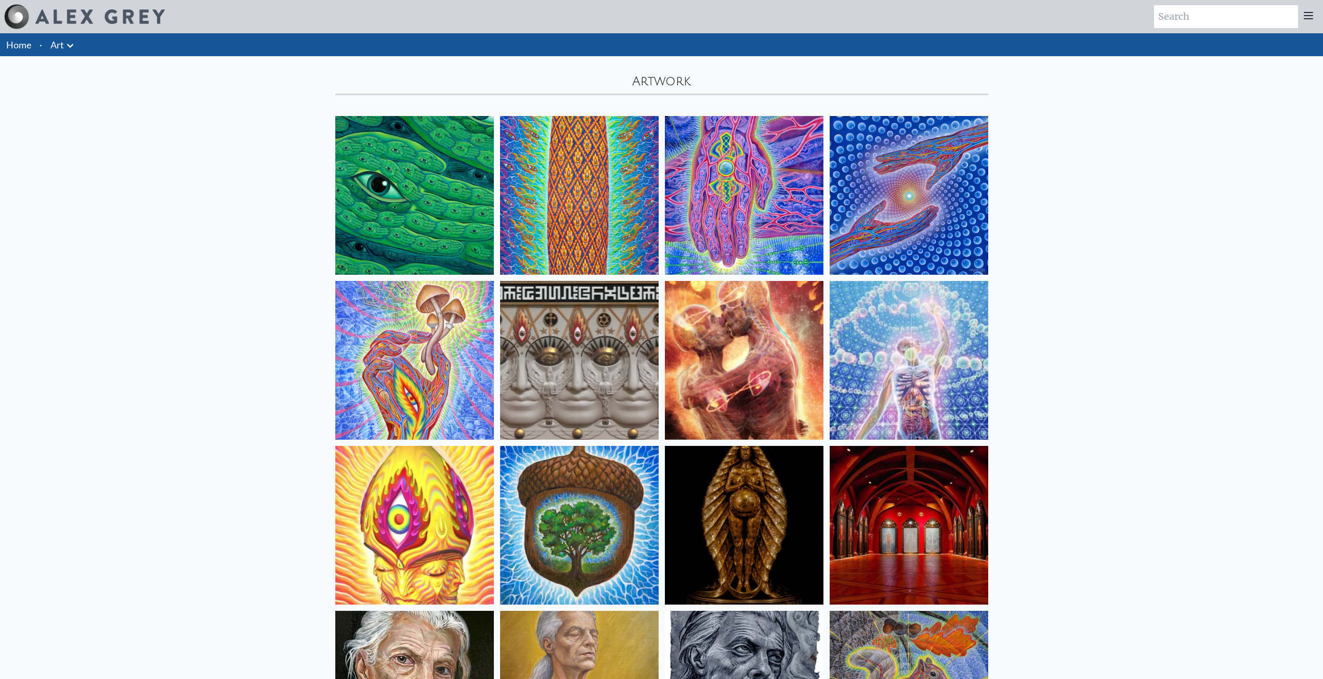
scroll to position [5615, 0]
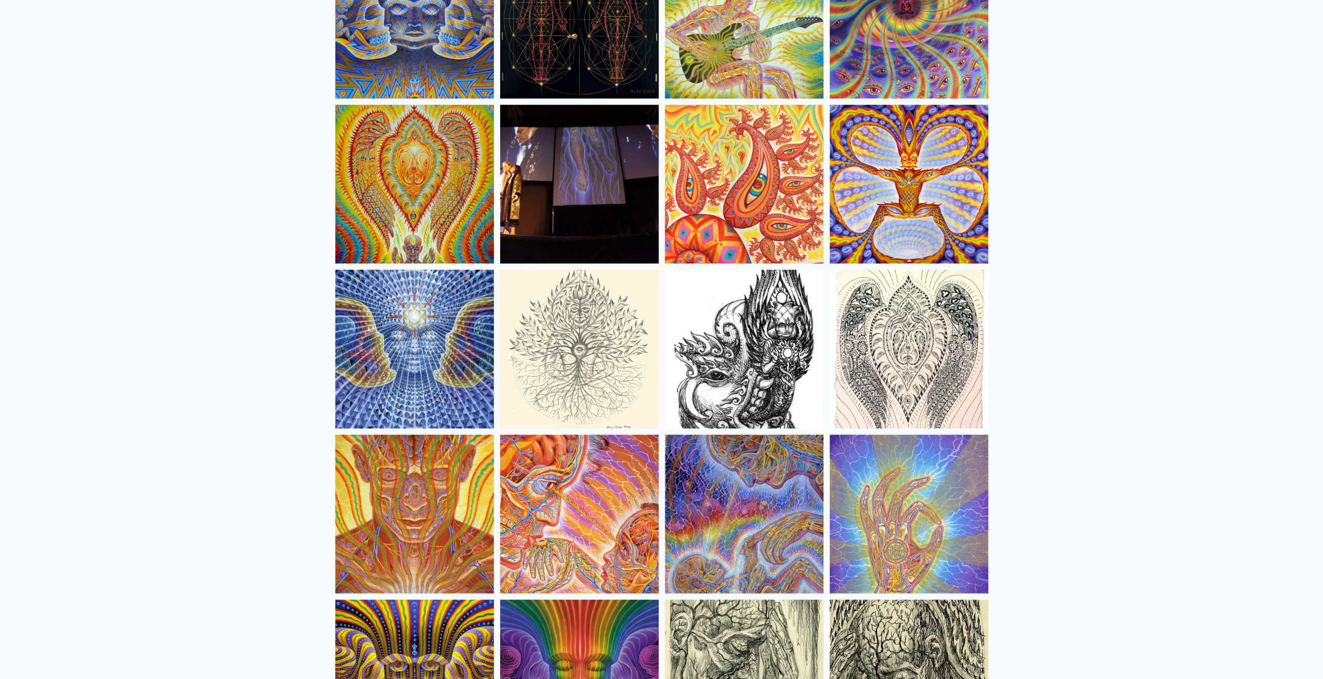
click at [616, 375] on img at bounding box center [579, 348] width 159 height 159
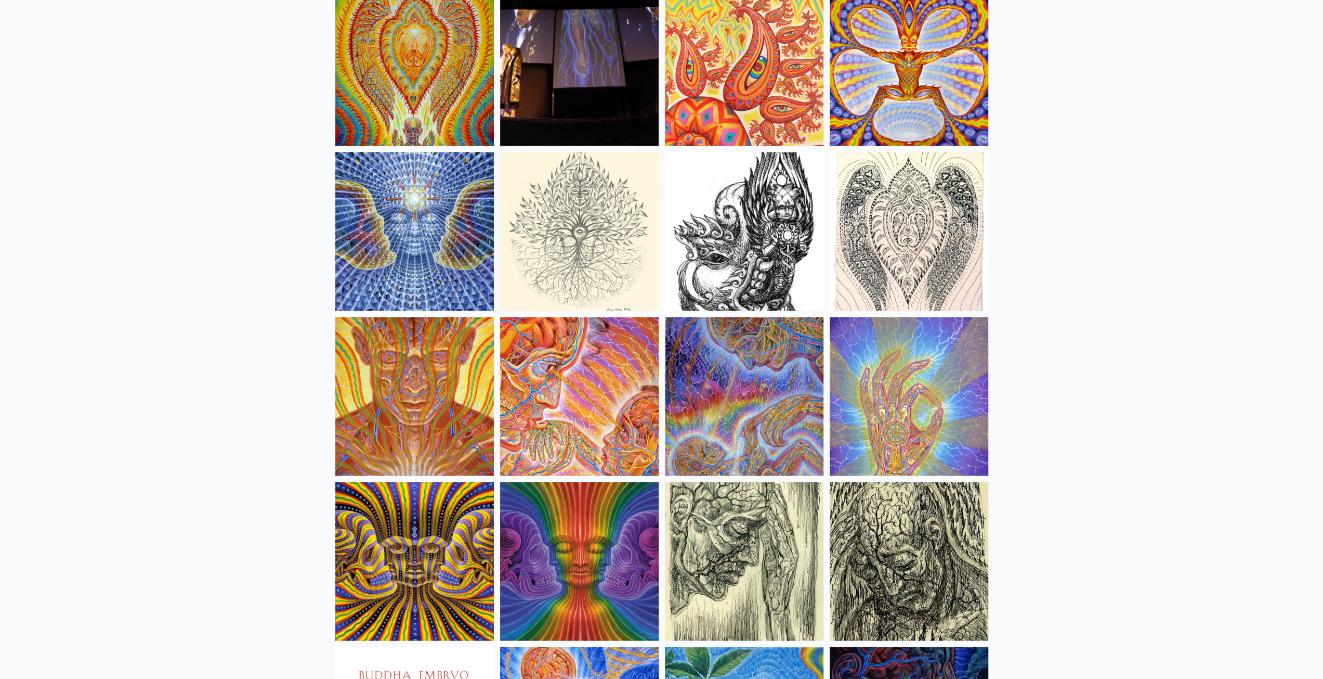
scroll to position [5667, 0]
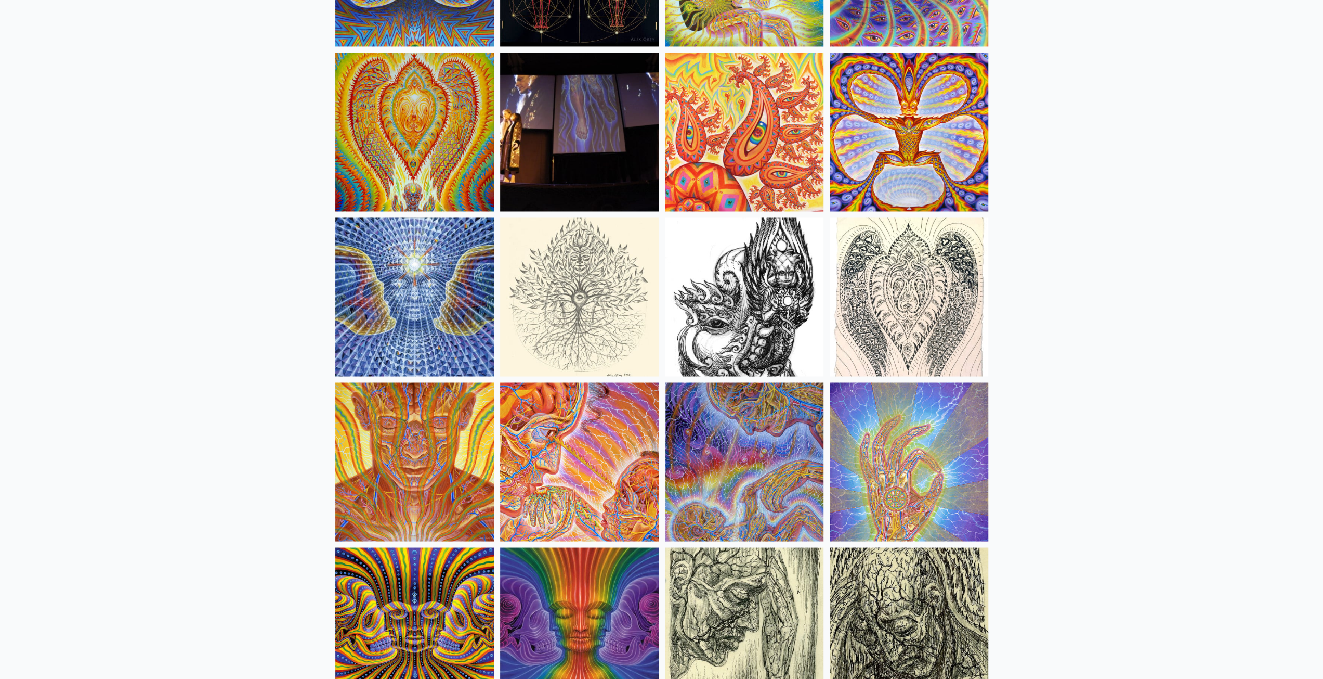
click at [603, 322] on img at bounding box center [579, 296] width 159 height 159
